Goal: Task Accomplishment & Management: Manage account settings

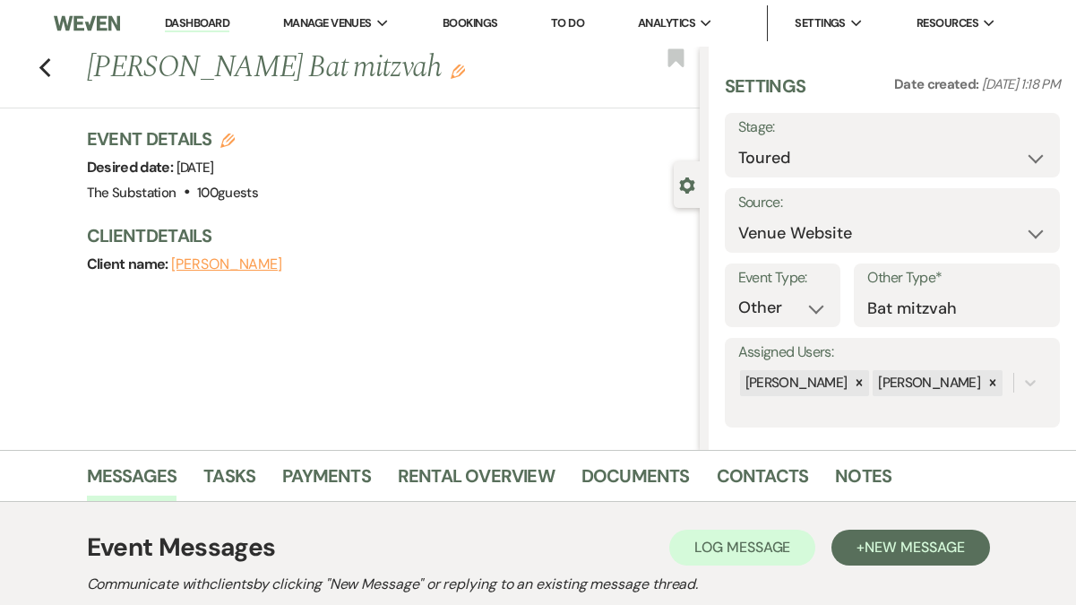
select select "5"
select select "13"
select select "4505"
click at [185, 21] on link "Dashboard" at bounding box center [197, 23] width 65 height 17
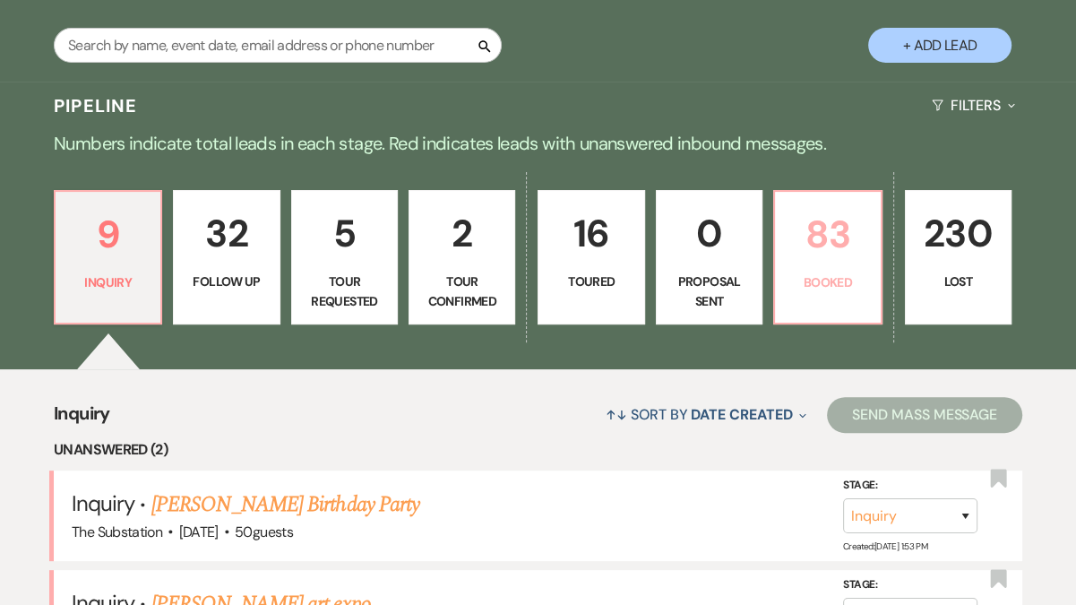
scroll to position [385, 0]
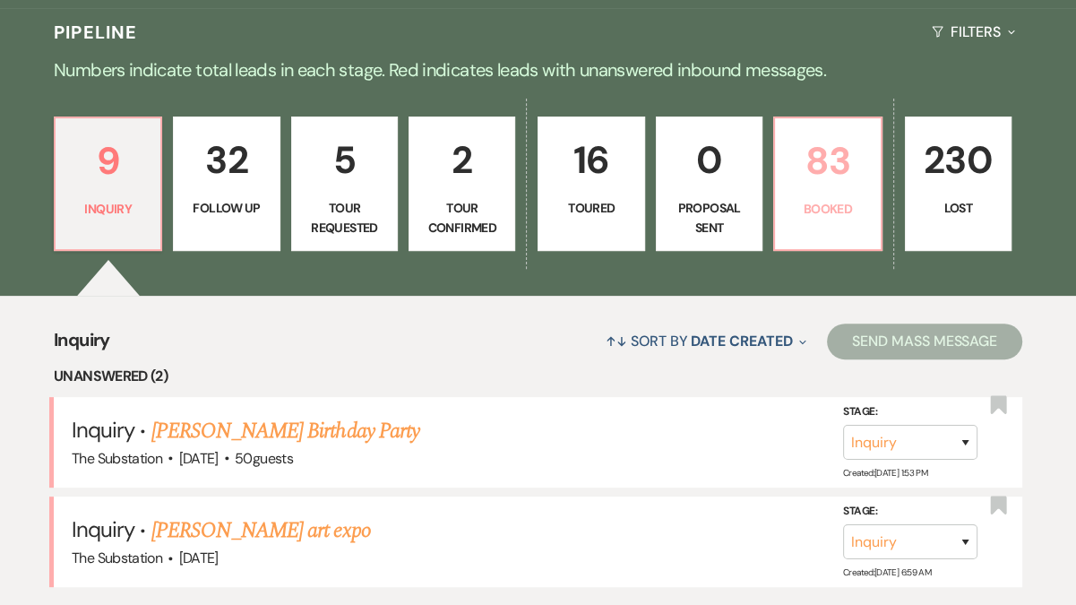
click at [831, 162] on p "83" at bounding box center [827, 161] width 83 height 60
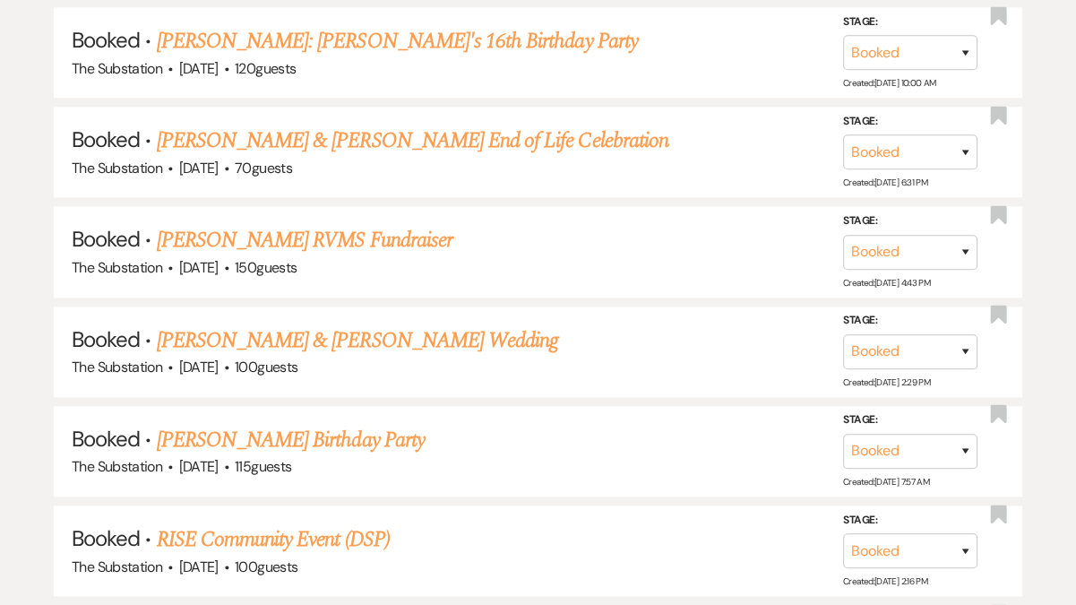
scroll to position [1409, 0]
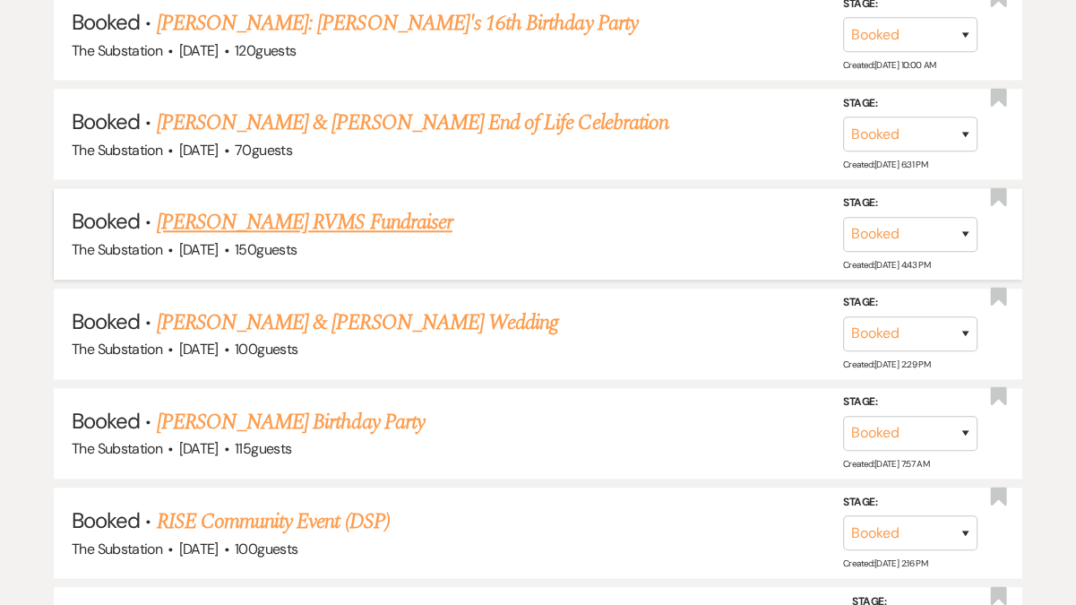
click at [358, 210] on link "[PERSON_NAME] RVMS Fundraiser" at bounding box center [305, 222] width 296 height 32
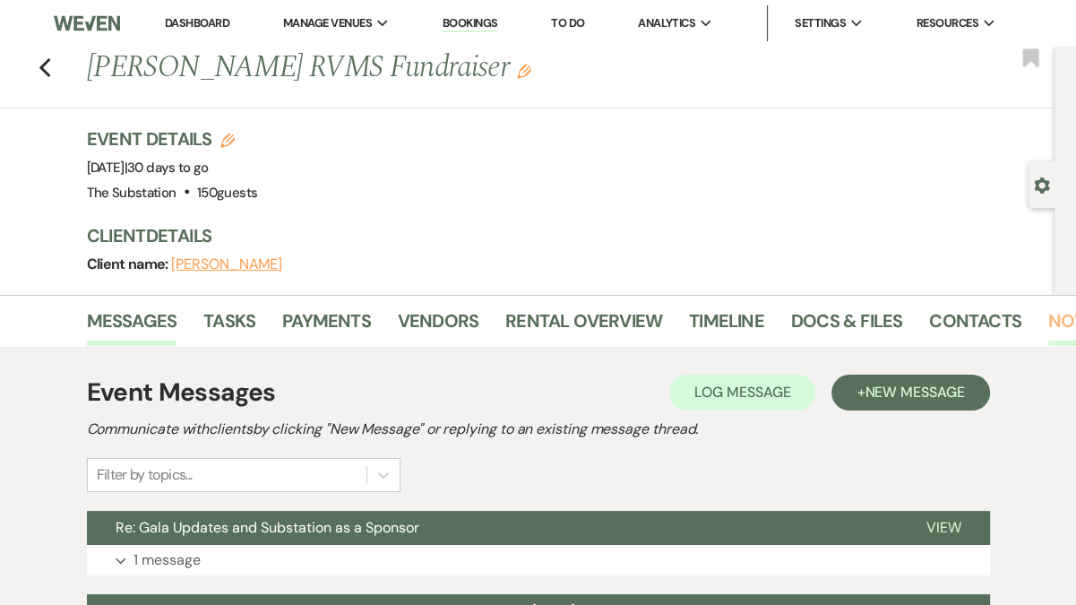
click at [1049, 323] on link "Notes" at bounding box center [1077, 326] width 56 height 39
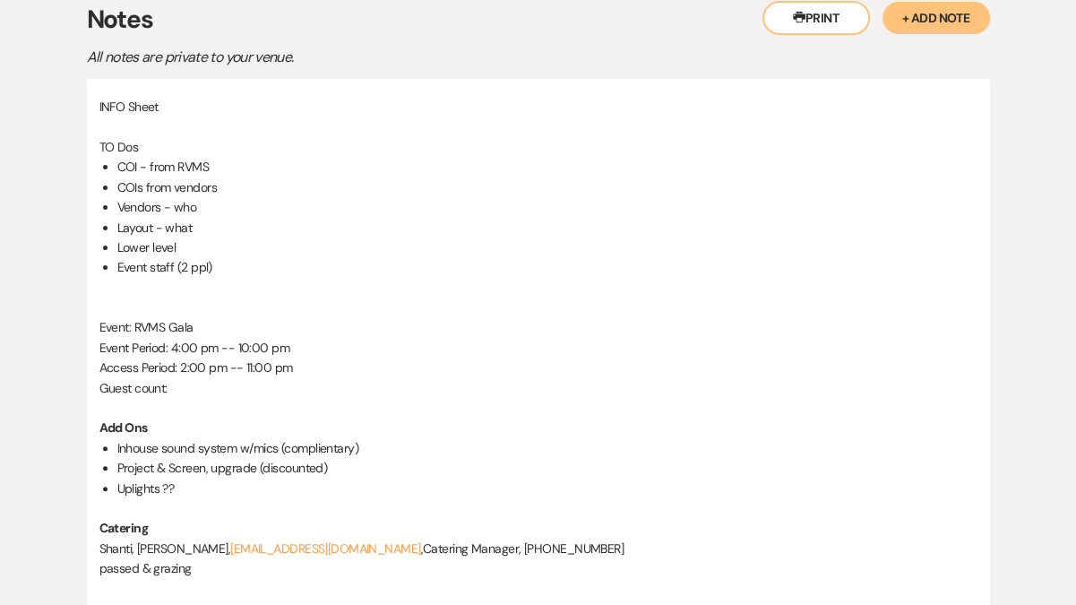
scroll to position [446, 0]
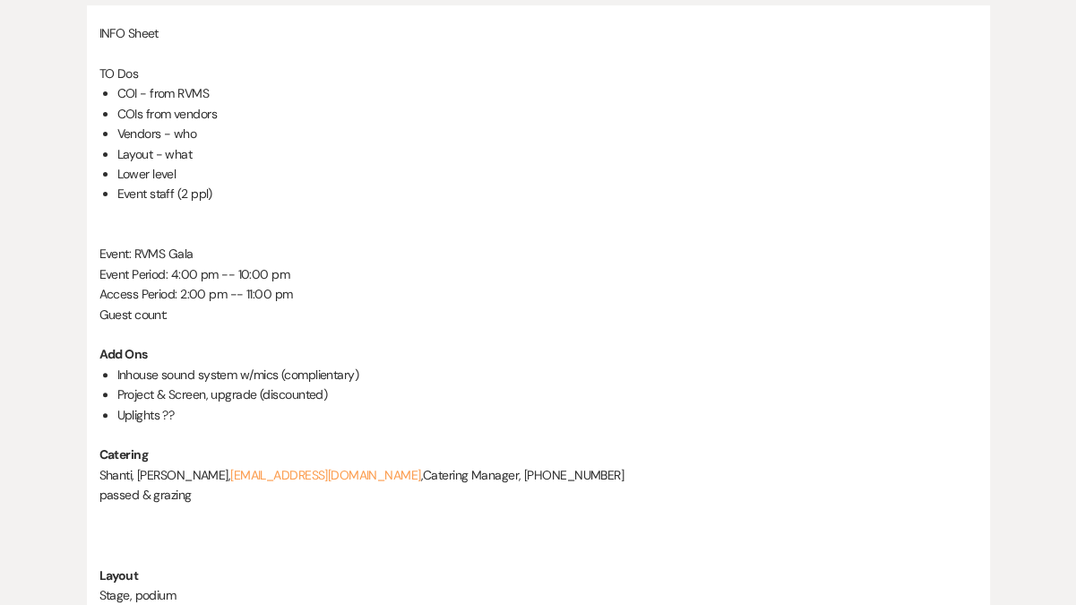
click at [219, 144] on li "Layout - what" at bounding box center [547, 154] width 860 height 20
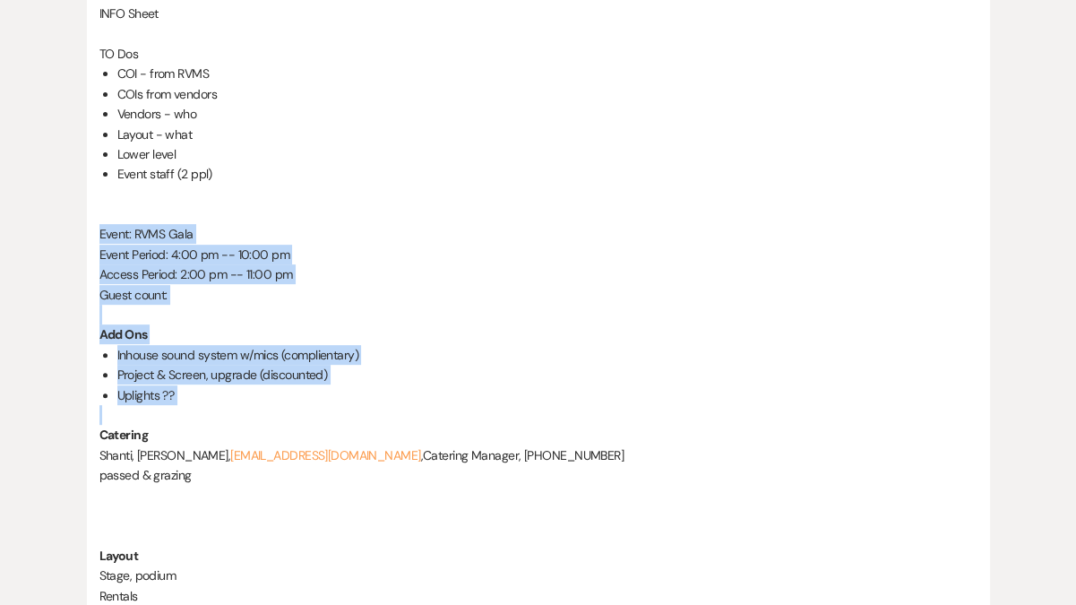
drag, startPoint x: 99, startPoint y: 235, endPoint x: 260, endPoint y: 422, distance: 247.2
click at [260, 422] on div "INFO Sheet TO Dos COI - from RVMS COIs from vendors Vendors - who Layout - what…" at bounding box center [538, 354] width 878 height 701
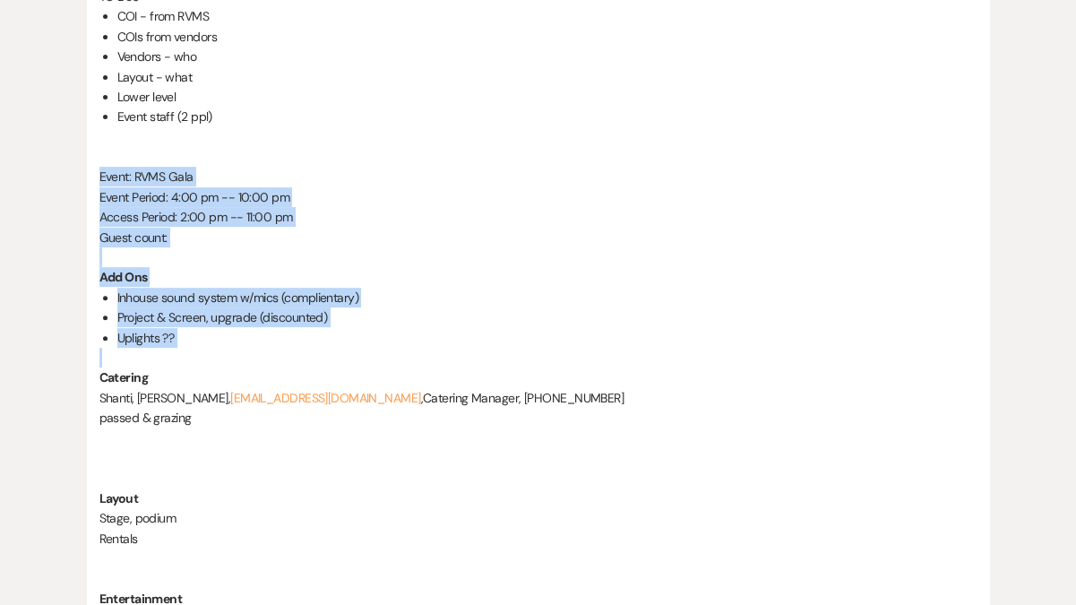
scroll to position [528, 0]
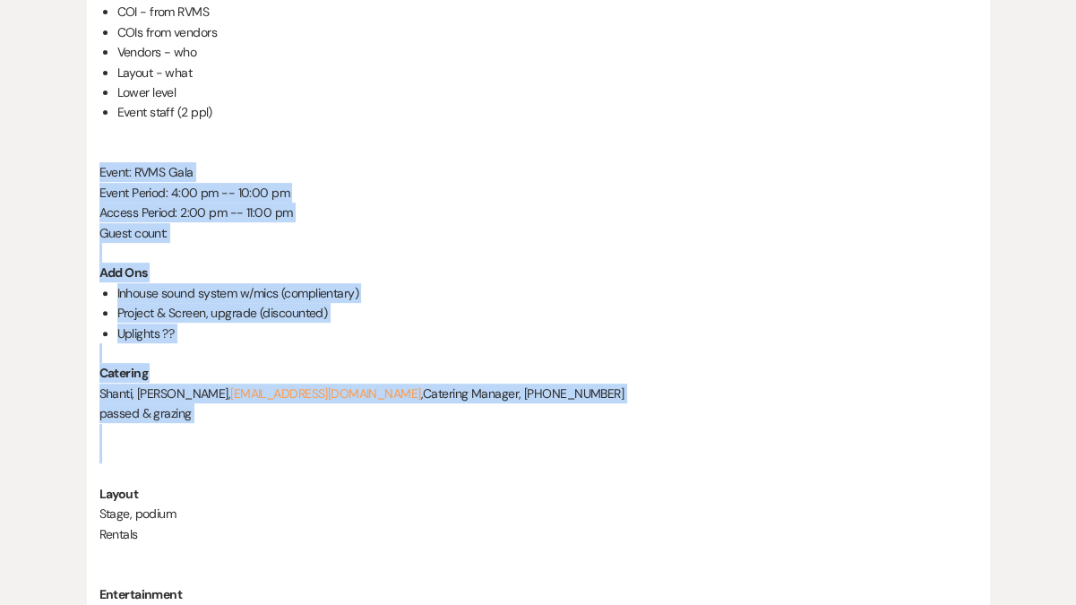
click at [232, 432] on p at bounding box center [538, 434] width 878 height 20
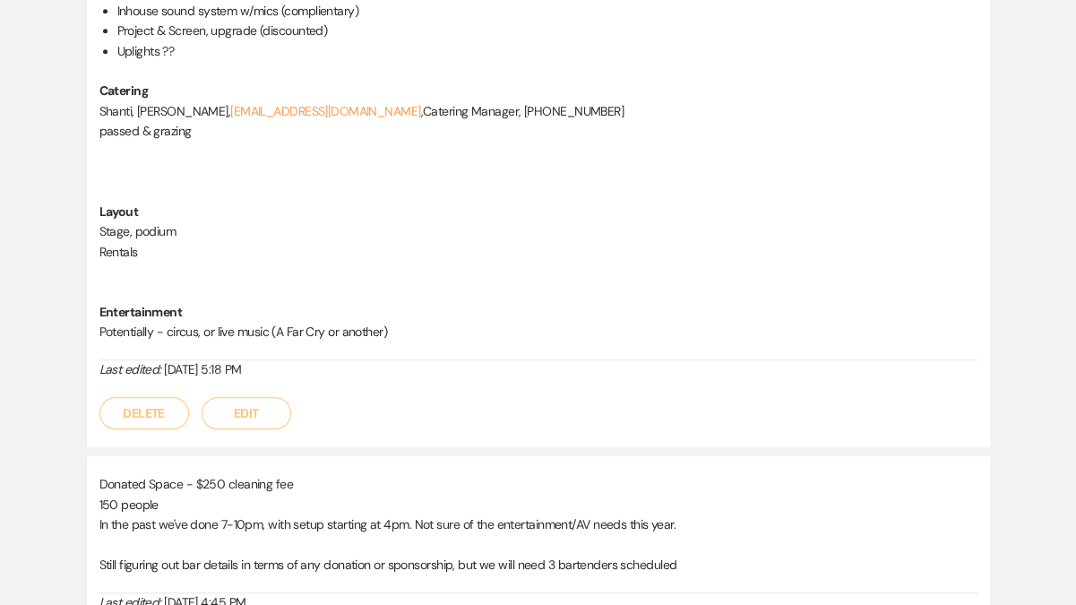
scroll to position [808, 0]
click at [247, 411] on button "Edit" at bounding box center [247, 415] width 90 height 32
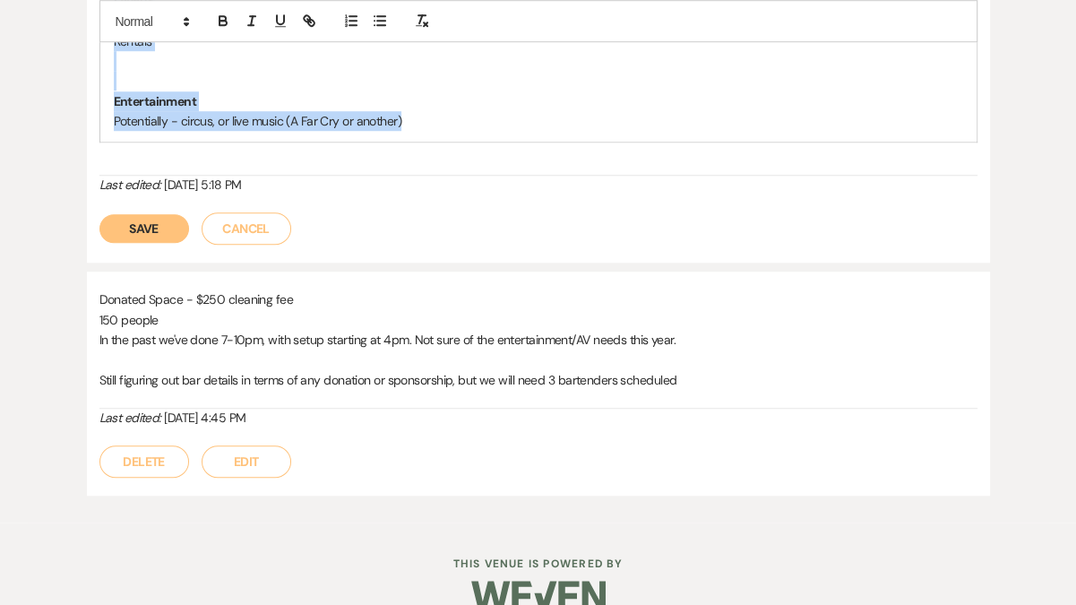
scroll to position [1104, 0]
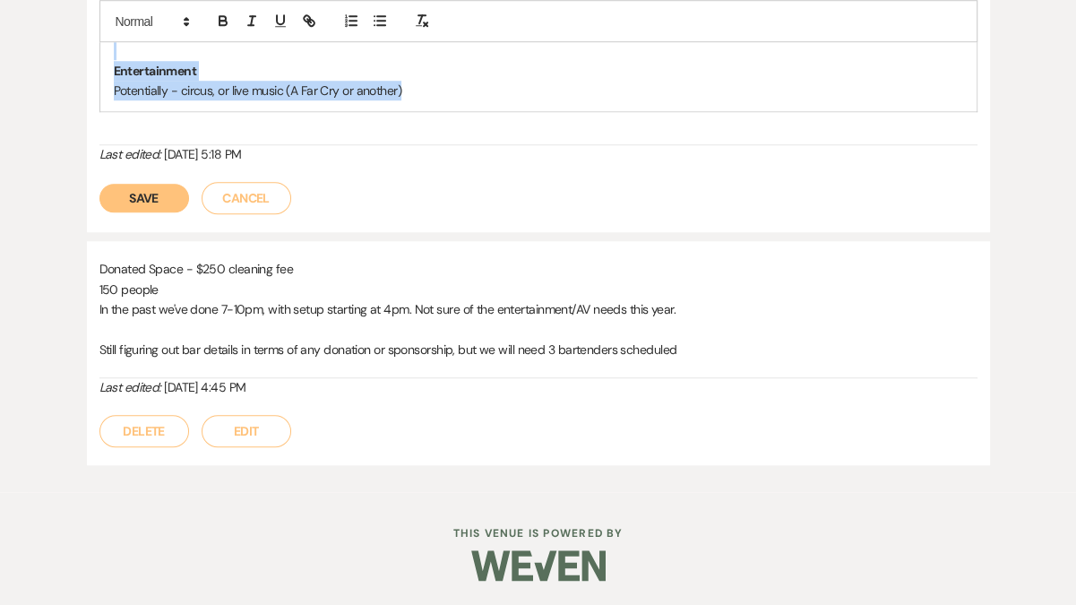
drag, startPoint x: 111, startPoint y: 100, endPoint x: 249, endPoint y: 105, distance: 138.1
copy div "TO Dos COI - from RVMS COIs from vendors Vendors - who Layout - what Lower leve…"
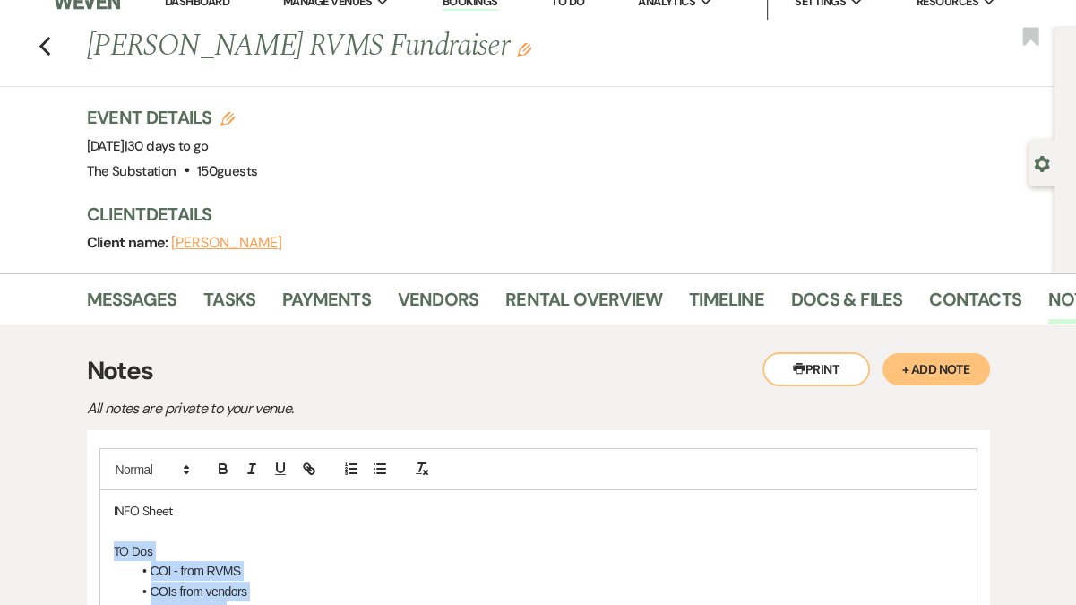
scroll to position [0, 0]
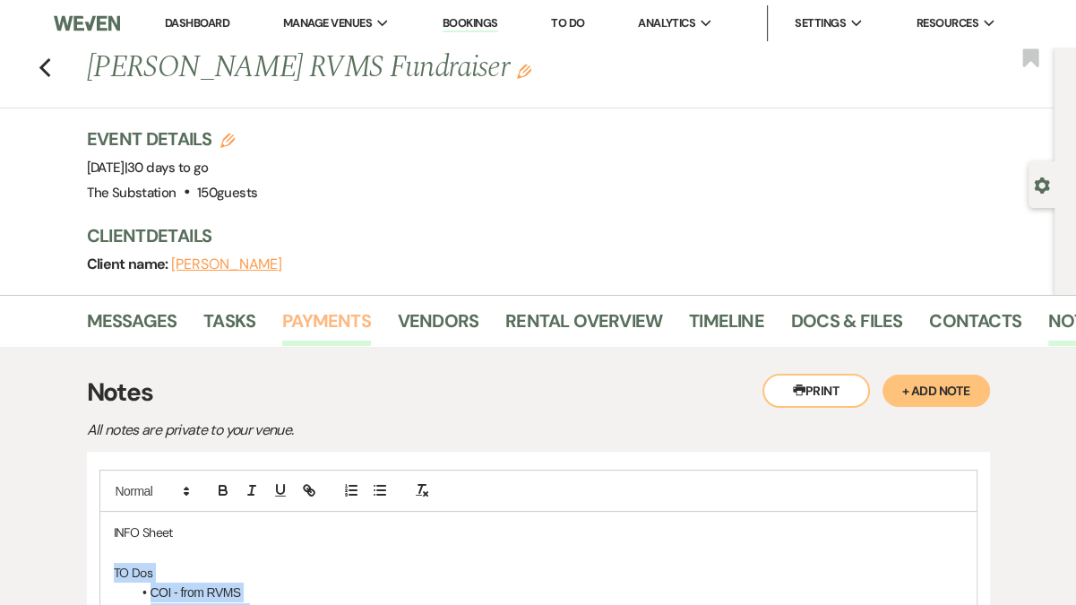
click at [336, 331] on link "Payments" at bounding box center [326, 326] width 89 height 39
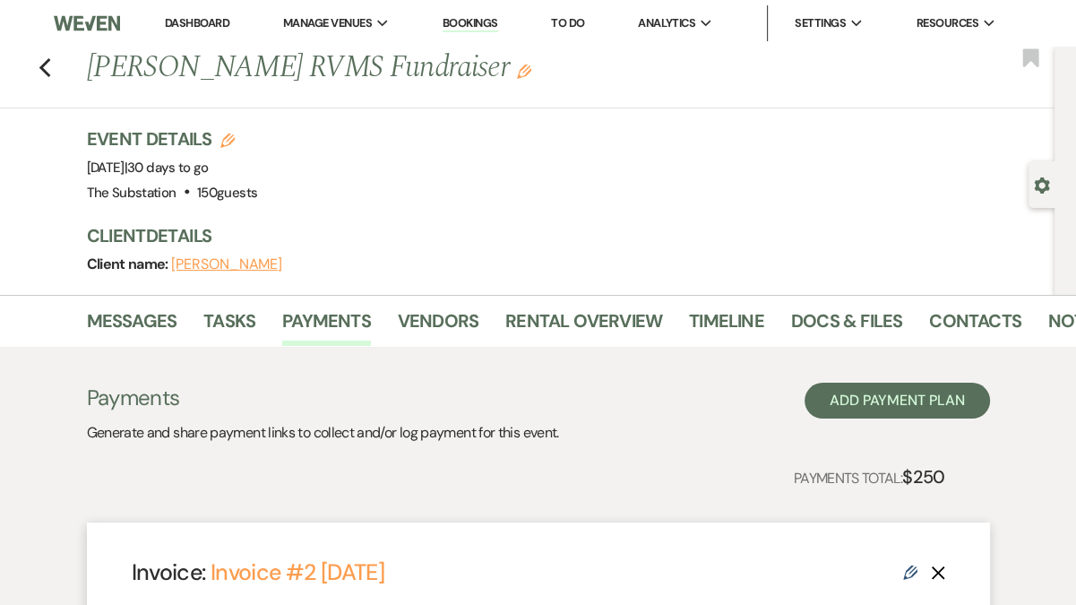
click at [186, 23] on link "Dashboard" at bounding box center [197, 22] width 65 height 15
